Goal: Check status: Check status

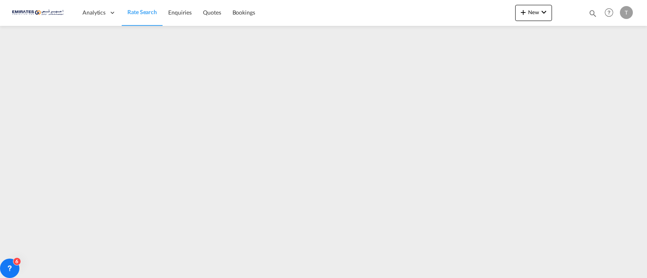
click at [309, 128] on iframe at bounding box center [323, 149] width 647 height 247
